Goal: Information Seeking & Learning: Learn about a topic

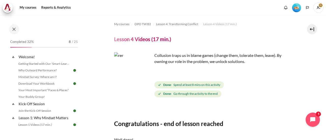
scroll to position [62, 0]
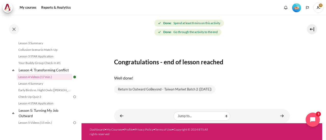
click at [252, 73] on div "Well done!" at bounding box center [202, 78] width 176 height 14
click at [141, 89] on link "Return to Outward GoBeyond - Taiwan Market Batch 2 (Sep 2025)" at bounding box center [164, 89] width 101 height 9
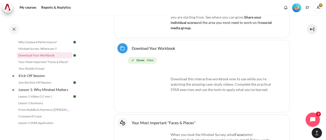
scroll to position [345, 0]
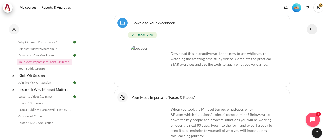
click at [158, 95] on link "Your Most Important "Faces & Places" Interactive Content" at bounding box center [164, 97] width 64 height 5
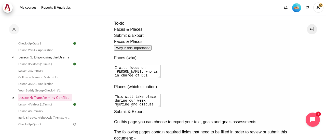
scroll to position [161, 0]
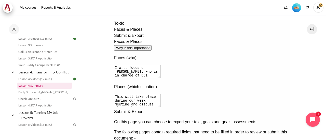
click at [43, 89] on link "Lesson 4 Summary" at bounding box center [44, 86] width 55 height 6
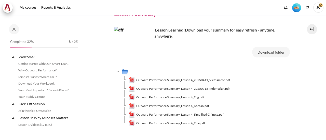
scroll to position [169, 0]
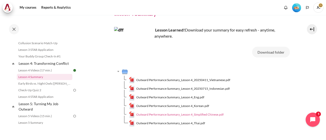
click at [189, 116] on span "Outward Performance Summary_Lesson 4_Simplified Chinese.pdf" at bounding box center [179, 114] width 87 height 5
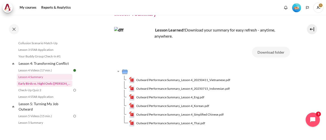
click at [43, 87] on link "Early Birds vs. Night Owls ([PERSON_NAME]'s Story)" at bounding box center [44, 84] width 55 height 6
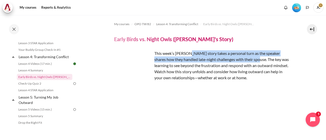
drag, startPoint x: 187, startPoint y: 54, endPoint x: 251, endPoint y: 62, distance: 65.1
click at [251, 62] on p "This week’s [PERSON_NAME] story takes a personal turn as the speaker shares how…" at bounding box center [202, 65] width 176 height 31
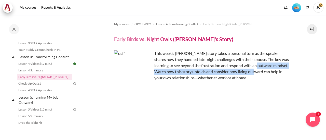
drag, startPoint x: 253, startPoint y: 64, endPoint x: 254, endPoint y: 69, distance: 5.1
click at [254, 69] on p "This week’s [PERSON_NAME] story takes a personal turn as the speaker shares how…" at bounding box center [202, 65] width 176 height 31
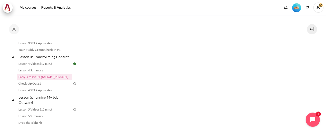
scroll to position [289, 0]
